Goal: Task Accomplishment & Management: Manage account settings

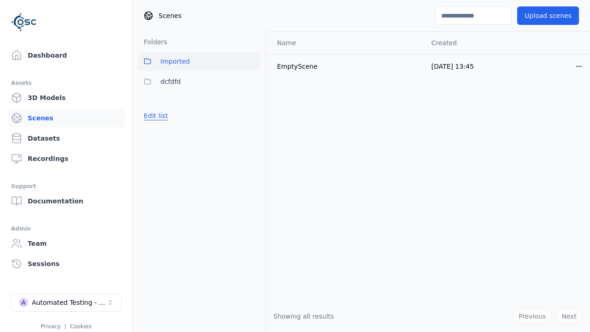
click at [155, 116] on button "Edit list" at bounding box center [155, 115] width 35 height 17
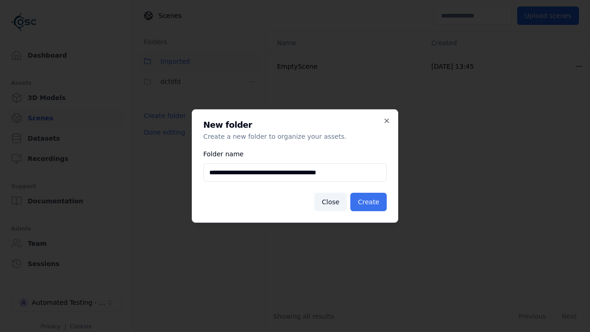
type input "**********"
click at [370, 202] on button "Create" at bounding box center [369, 202] width 36 height 18
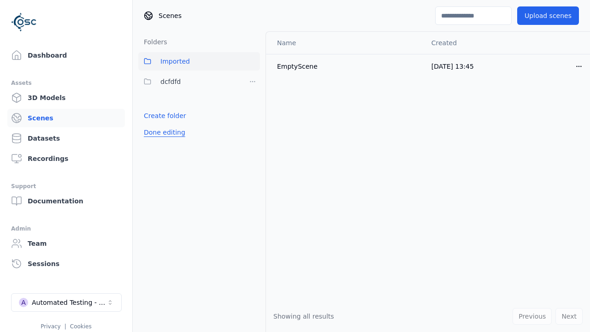
click at [163, 141] on button "Done editing" at bounding box center [164, 132] width 53 height 17
click at [155, 136] on button "Done editing" at bounding box center [164, 132] width 53 height 17
click at [253, 102] on html "Dashboard Assets 3D Models Scenes Datasets Recordings Support Documentation Adm…" at bounding box center [295, 166] width 590 height 332
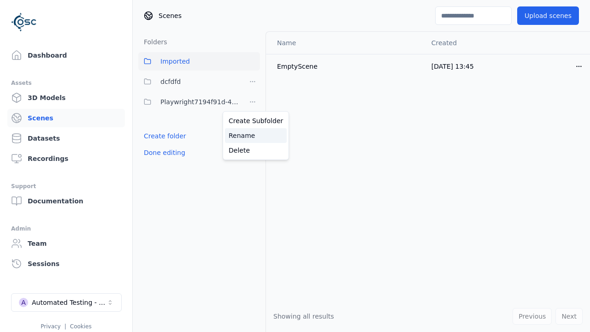
click at [252, 136] on div "Rename" at bounding box center [256, 135] width 62 height 15
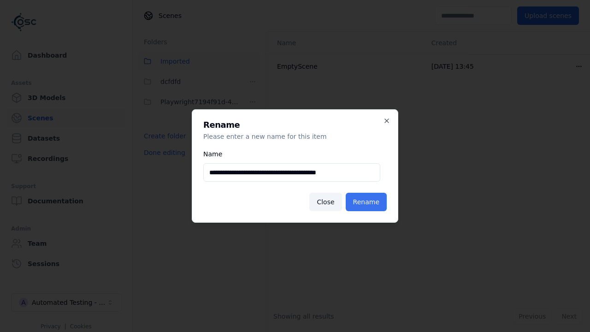
click at [292, 172] on input "**********" at bounding box center [291, 172] width 177 height 18
type input "**********"
click at [368, 202] on button "Rename" at bounding box center [366, 202] width 41 height 18
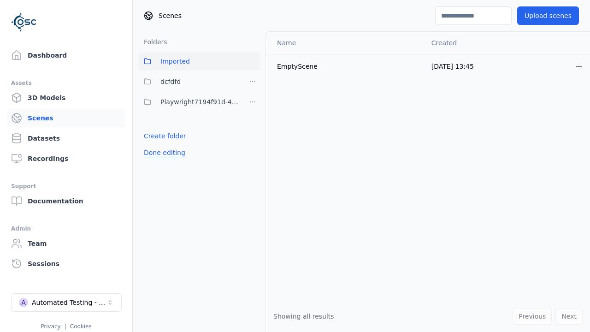
click at [163, 153] on button "Done editing" at bounding box center [164, 152] width 53 height 17
click at [155, 144] on button "Done editing" at bounding box center [164, 152] width 53 height 17
click at [253, 102] on html "Dashboard Assets 3D Models Scenes Datasets Recordings Support Documentation Adm…" at bounding box center [295, 166] width 590 height 332
click at [252, 150] on div "Delete" at bounding box center [256, 150] width 62 height 15
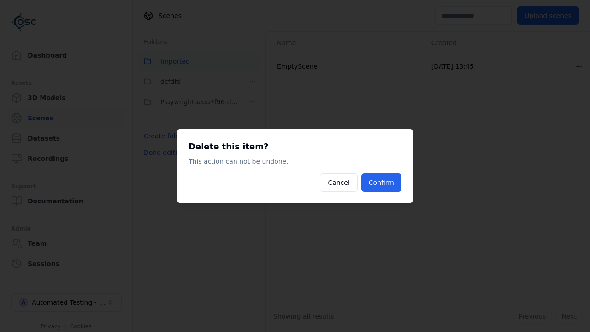
click at [382, 183] on button "Confirm" at bounding box center [382, 182] width 40 height 18
click at [163, 153] on button "Done editing" at bounding box center [164, 152] width 53 height 17
